Goal: Information Seeking & Learning: Check status

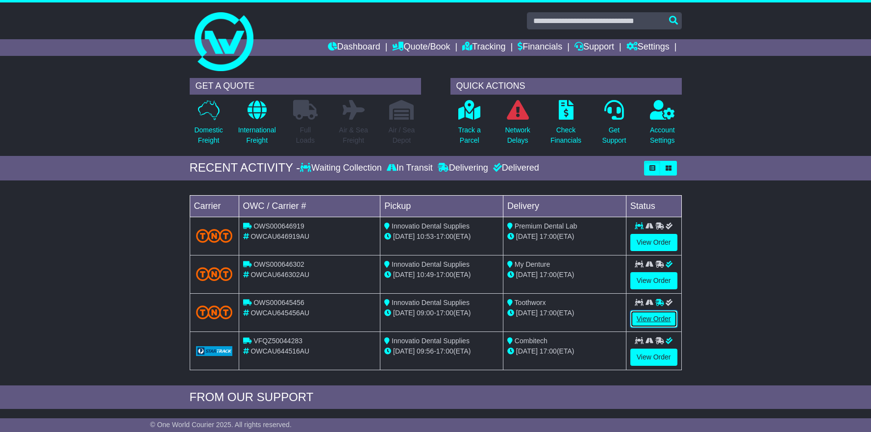
click at [647, 320] on link "View Order" at bounding box center [654, 318] width 47 height 17
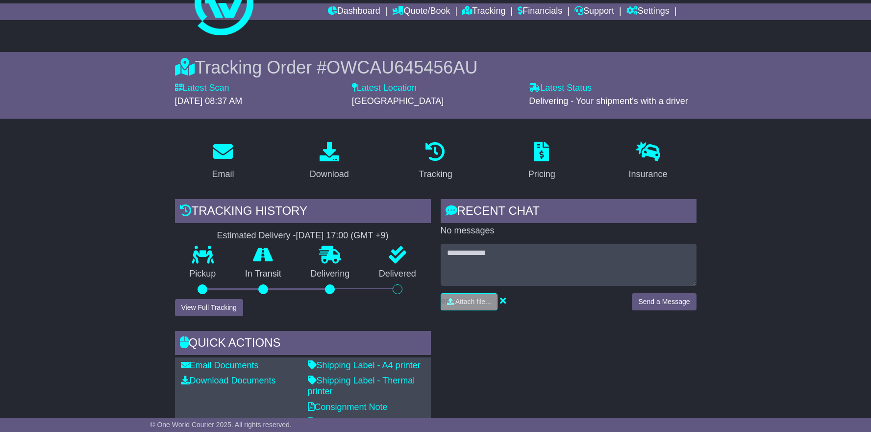
scroll to position [36, 0]
click at [211, 310] on button "View Full Tracking" at bounding box center [209, 307] width 68 height 17
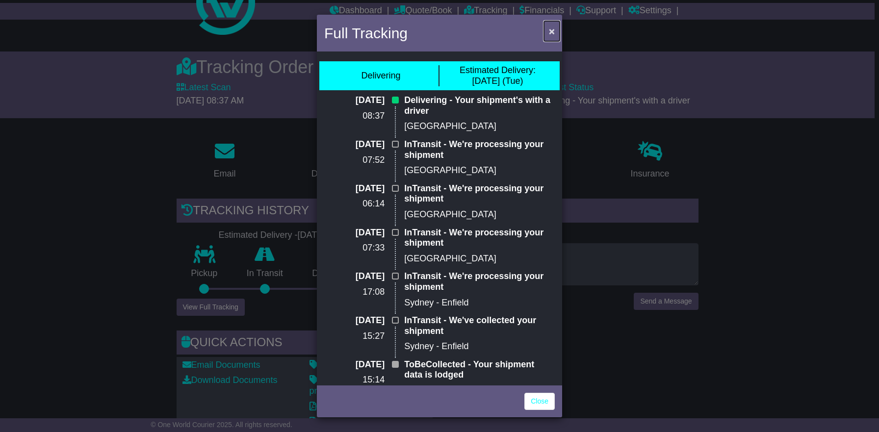
click at [553, 36] on span "×" at bounding box center [552, 30] width 6 height 11
